Goal: Information Seeking & Learning: Find specific fact

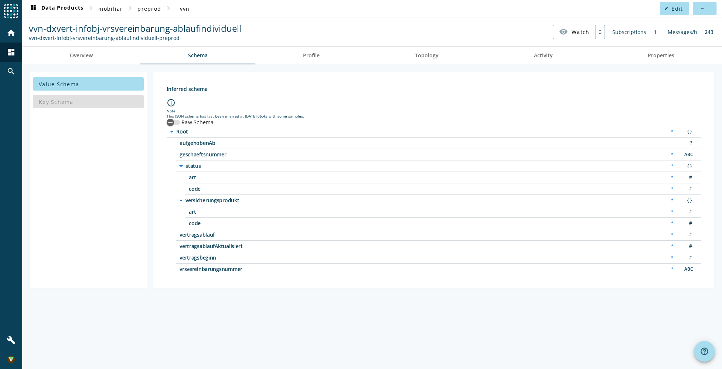
click at [231, 26] on span "vvn-dxvert-infobj-vrsvereinbarung-ablaufindividuell" at bounding box center [135, 28] width 212 height 12
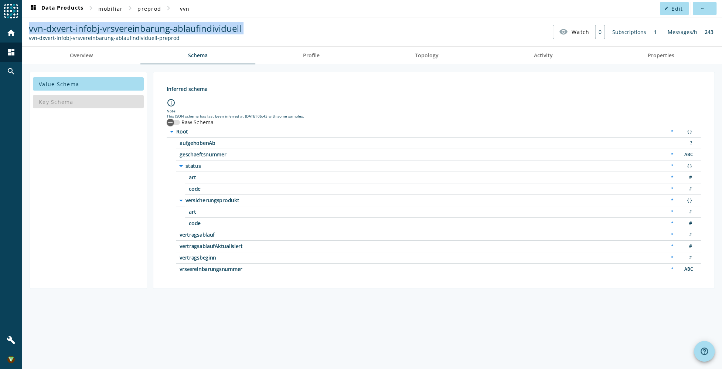
click at [231, 26] on span "vvn-dxvert-infobj-vrsvereinbarung-ablaufindividuell" at bounding box center [135, 28] width 212 height 12
copy span "vvn-dxvert-infobj-vrsvereinbarung-ablaufindividuell"
click at [117, 10] on span "mobiliar" at bounding box center [110, 8] width 24 height 7
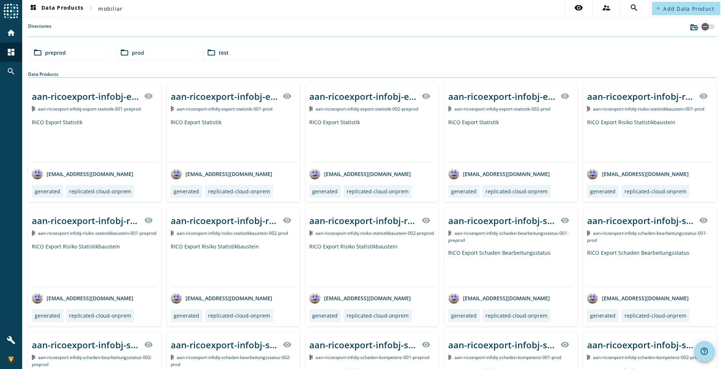
click at [133, 55] on span "prod" at bounding box center [138, 52] width 12 height 7
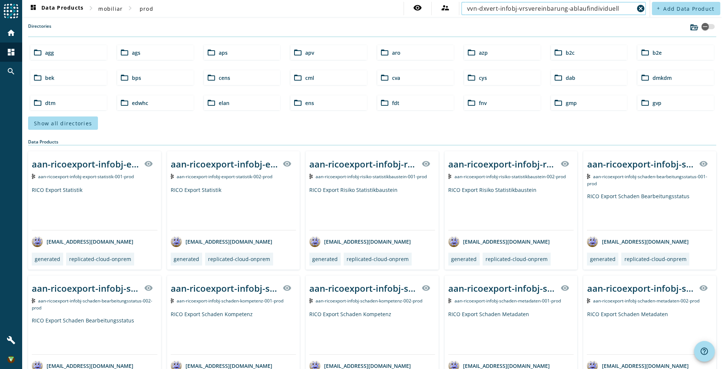
type input "vvn-dxvert-infobj-vrsvereinbarung-ablaufindividuell"
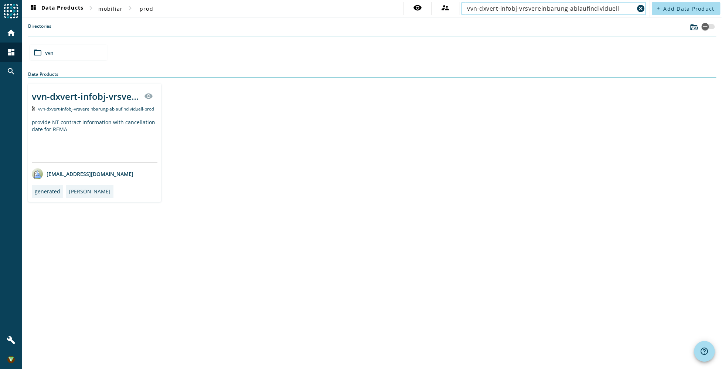
click at [614, 10] on input "vvn-dxvert-infobj-vrsvereinbarung-ablaufindividuell" at bounding box center [550, 8] width 167 height 9
click at [133, 130] on div "provide NT contract information with cancellation date for REMA" at bounding box center [95, 141] width 126 height 44
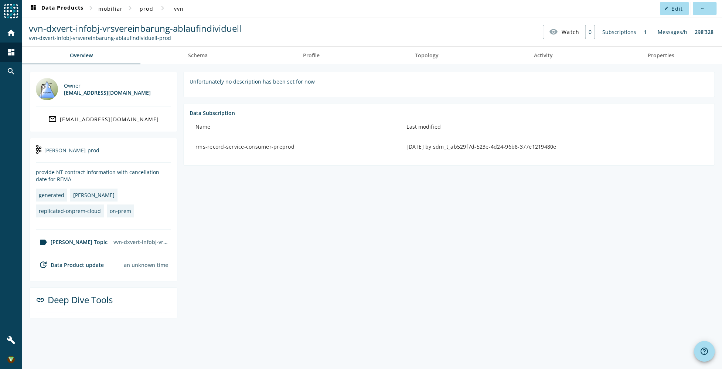
drag, startPoint x: 196, startPoint y: 147, endPoint x: 297, endPoint y: 146, distance: 100.8
click at [297, 146] on div "rms-record-service-consumer-preprod" at bounding box center [294, 146] width 199 height 7
drag, startPoint x: 297, startPoint y: 146, endPoint x: 326, endPoint y: 175, distance: 40.7
click at [326, 175] on section "Unfortunately no description has been set for now Data Subscription Name Last m…" at bounding box center [445, 195] width 537 height 246
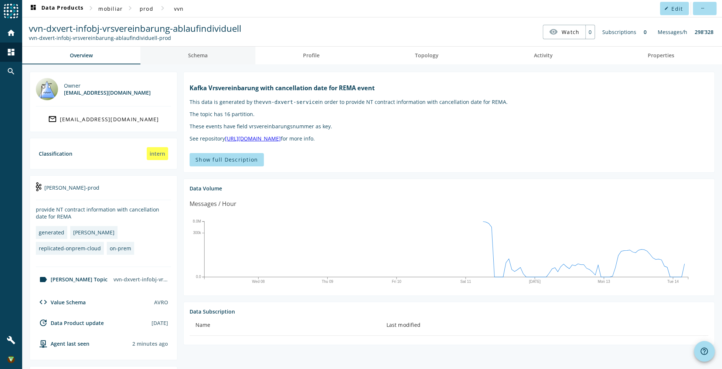
click at [194, 55] on span "Schema" at bounding box center [198, 55] width 20 height 5
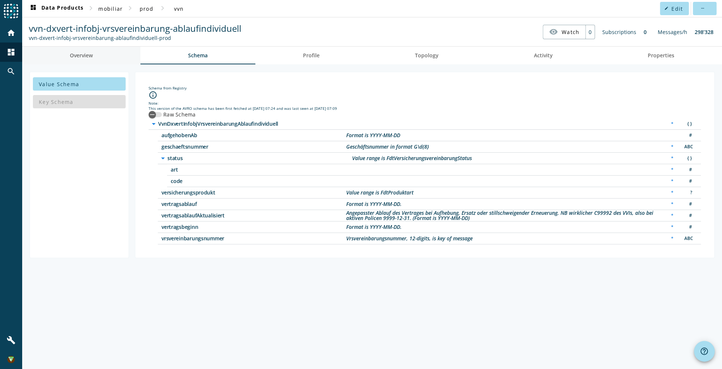
click at [113, 57] on link "Overview" at bounding box center [81, 56] width 118 height 18
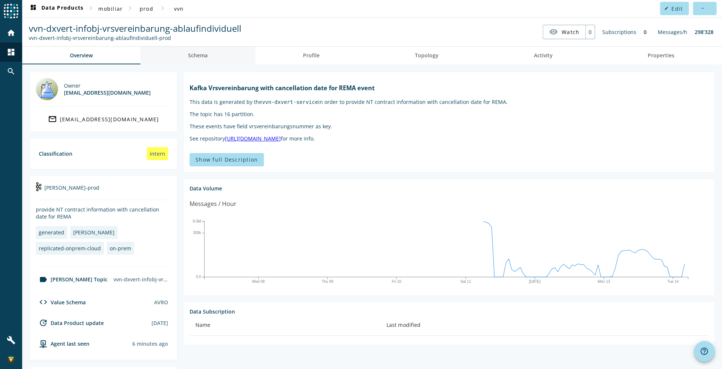
click at [209, 64] on link "Schema" at bounding box center [197, 56] width 115 height 18
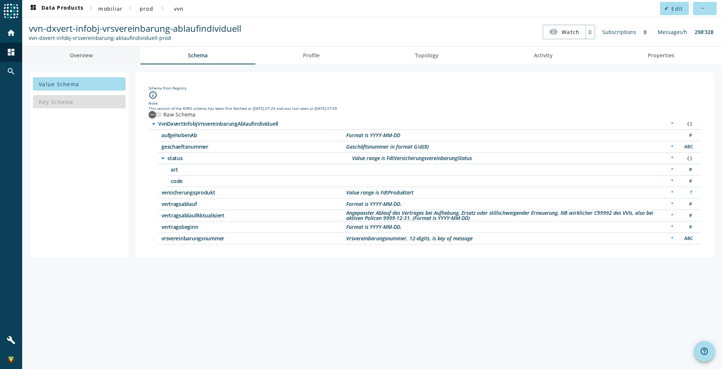
click at [112, 62] on link "Overview" at bounding box center [81, 56] width 118 height 18
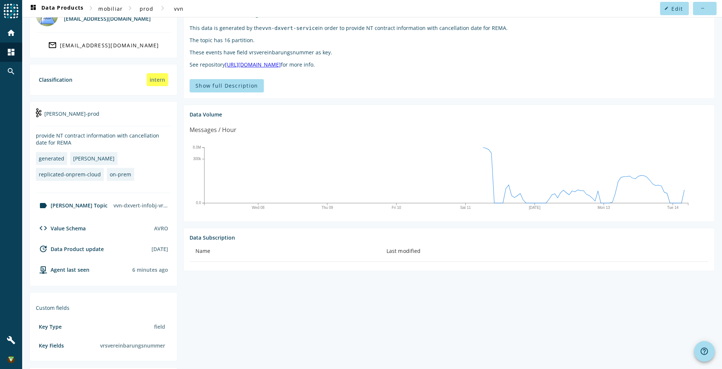
scroll to position [147, 0]
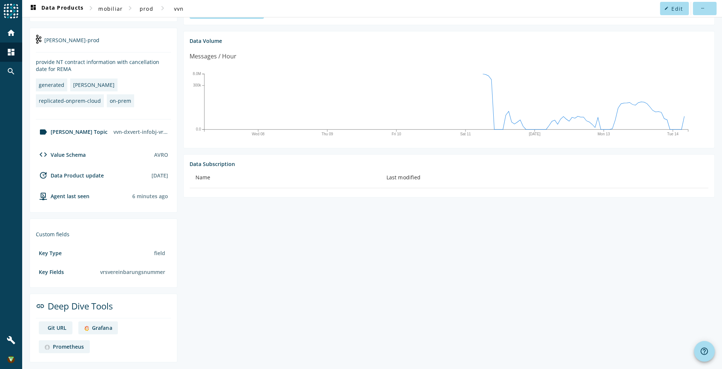
click at [104, 329] on div "Grafana" at bounding box center [102, 327] width 20 height 7
